Goal: Find specific page/section: Find specific page/section

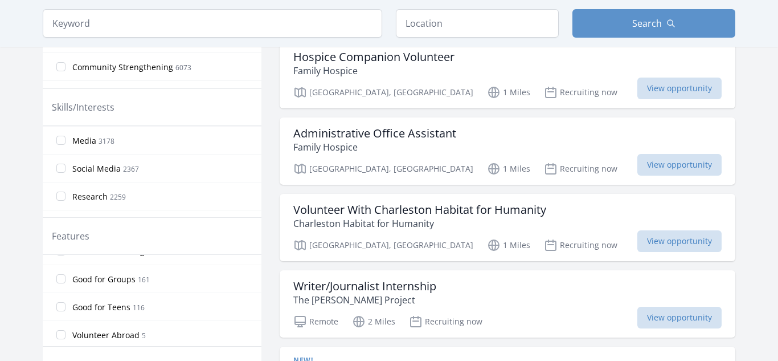
scroll to position [271, 0]
click at [67, 303] on label "Good for Teens 116" at bounding box center [152, 304] width 219 height 23
click at [66, 303] on input "Good for Teens 116" at bounding box center [60, 304] width 9 height 9
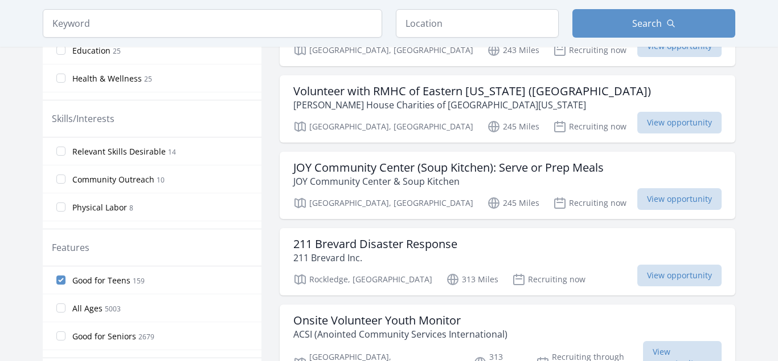
scroll to position [411, 0]
click at [447, 28] on input "text" at bounding box center [477, 23] width 163 height 28
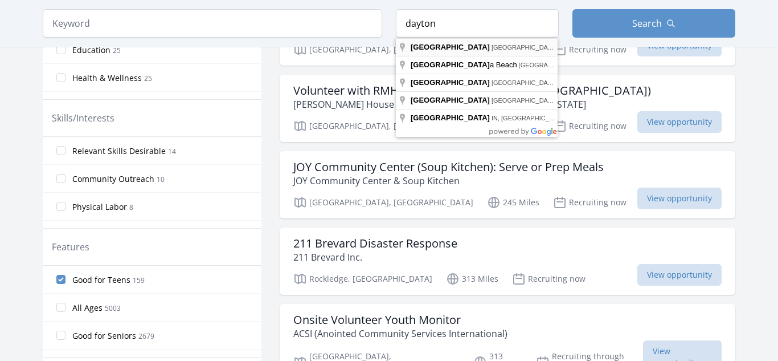
type input "[GEOGRAPHIC_DATA], [GEOGRAPHIC_DATA], [GEOGRAPHIC_DATA]"
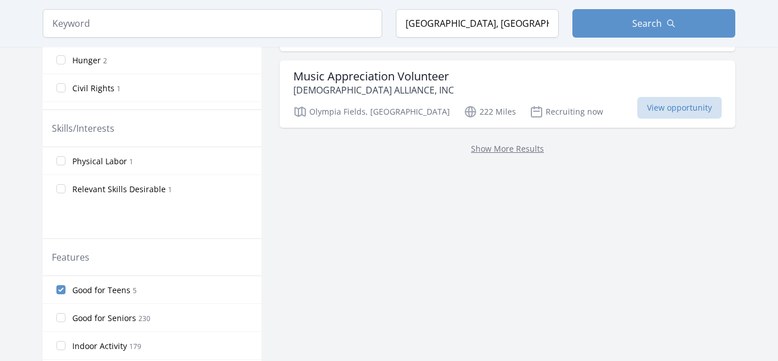
scroll to position [422, 0]
click at [482, 144] on link "Show More Results" at bounding box center [507, 149] width 73 height 11
click at [463, 142] on p "Show More Results" at bounding box center [507, 149] width 428 height 14
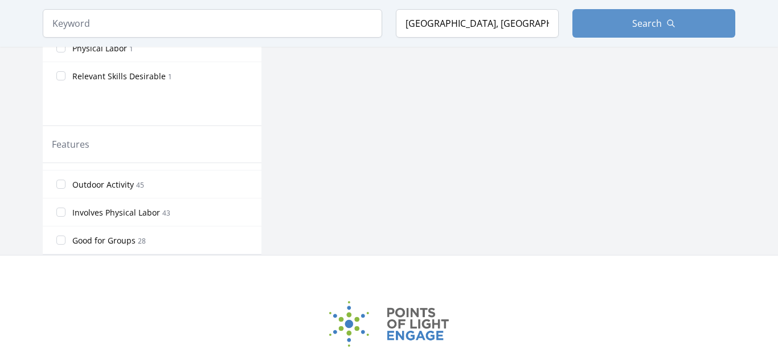
scroll to position [184, 0]
click at [121, 237] on span "Good for Kids 10" at bounding box center [103, 244] width 62 height 14
click at [66, 239] on input "Good for Kids 10" at bounding box center [60, 243] width 9 height 9
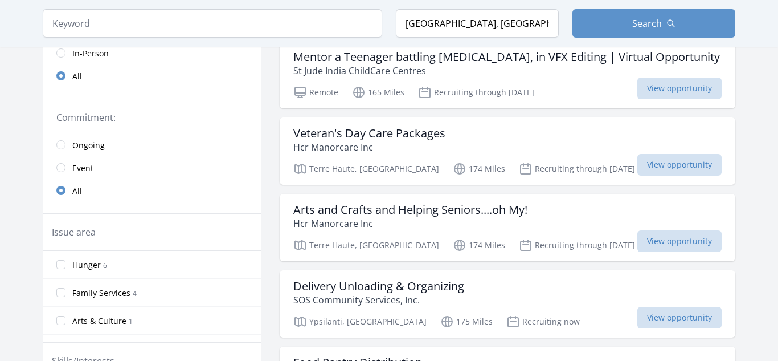
scroll to position [215, 0]
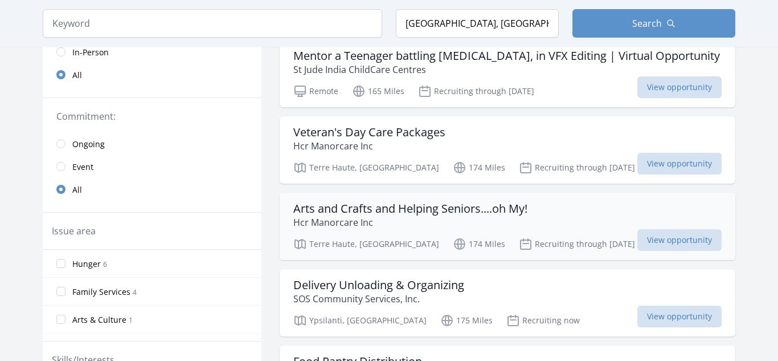
click at [424, 202] on h3 "Arts and Crafts and Helping Seniors....oh My!" at bounding box center [410, 209] width 234 height 14
click at [637, 229] on span "View opportunity" at bounding box center [679, 240] width 84 height 22
click at [637, 11] on button "Search" at bounding box center [654, 23] width 163 height 28
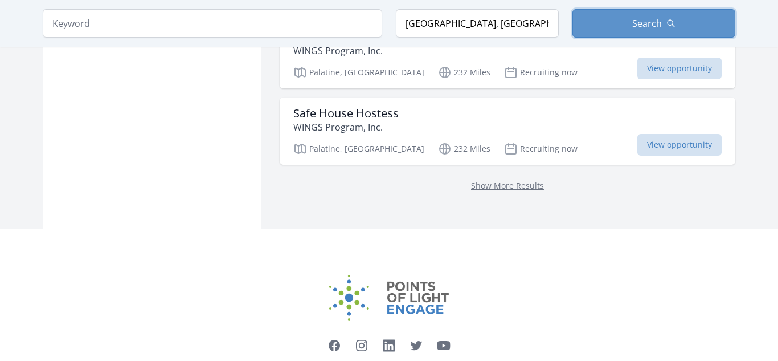
scroll to position [1164, 0]
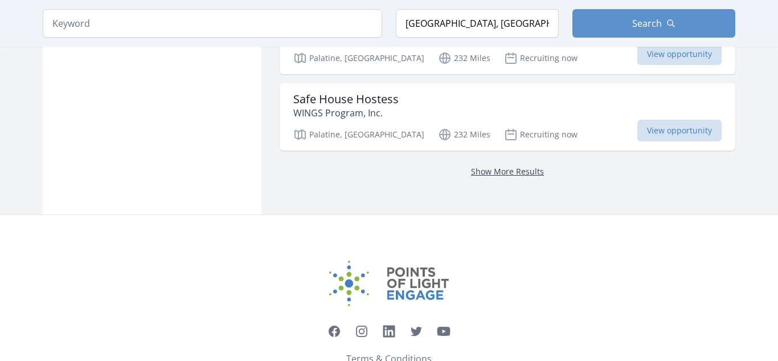
click at [475, 166] on link "Show More Results" at bounding box center [507, 171] width 73 height 11
